Goal: Find specific page/section: Find specific page/section

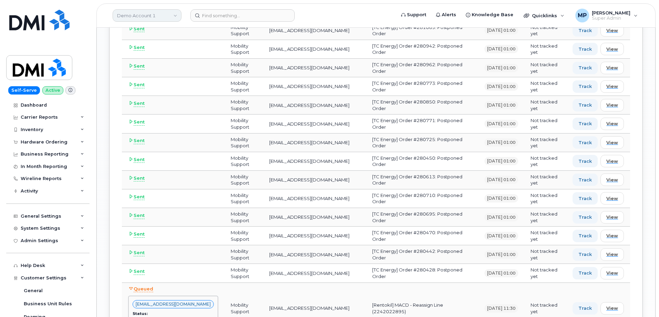
scroll to position [103, 0]
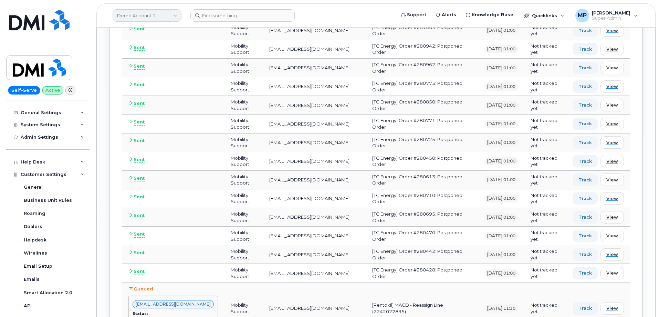
click at [138, 14] on link "Demo Account 1" at bounding box center [147, 15] width 69 height 12
type input "farm cred"
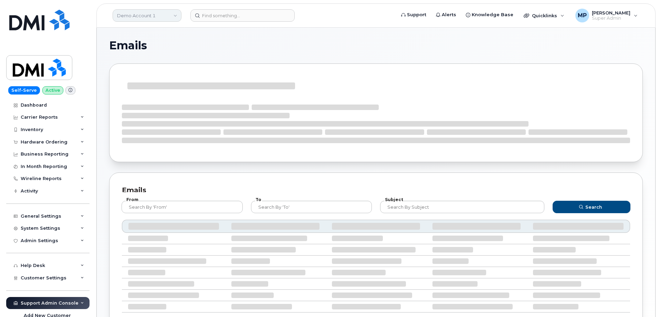
click at [132, 13] on link "Demo Account 1" at bounding box center [147, 15] width 69 height 12
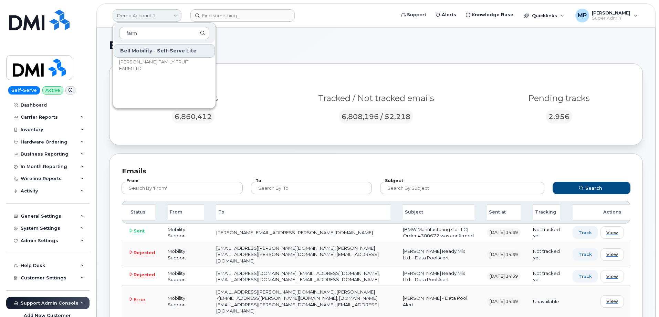
type input "farm"
